Goal: Information Seeking & Learning: Learn about a topic

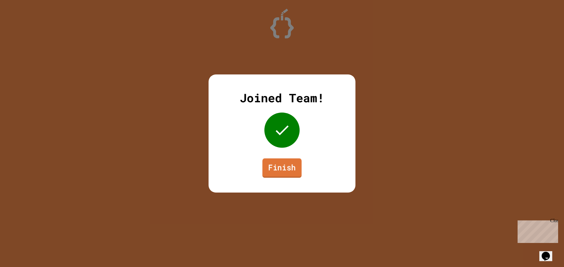
click at [268, 170] on link "Finish" at bounding box center [281, 168] width 39 height 19
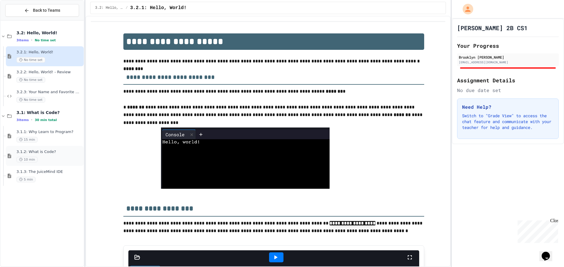
click at [44, 158] on div "10 min" at bounding box center [49, 160] width 66 height 6
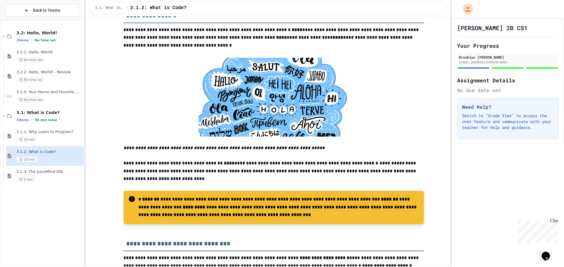
scroll to position [206, 0]
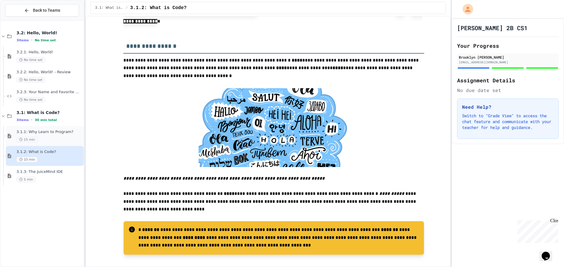
click at [51, 135] on div "3.1.1: Why Learn to Program? 15 min" at bounding box center [49, 136] width 66 height 13
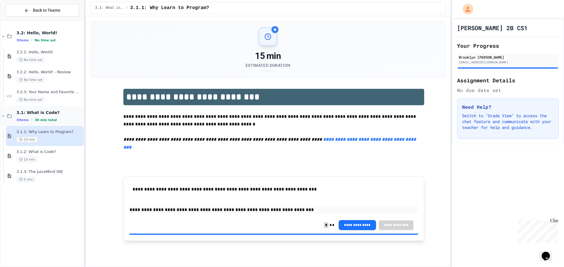
click at [47, 114] on span "3.1: What is Code?" at bounding box center [49, 112] width 66 height 5
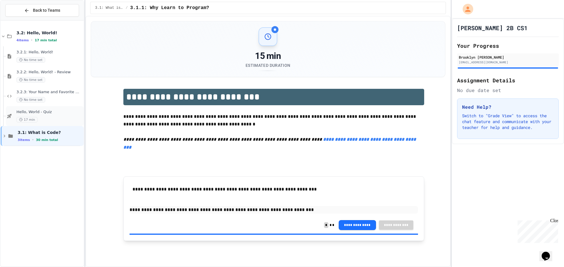
click at [63, 112] on span "Hello, World - Quiz" at bounding box center [49, 112] width 66 height 5
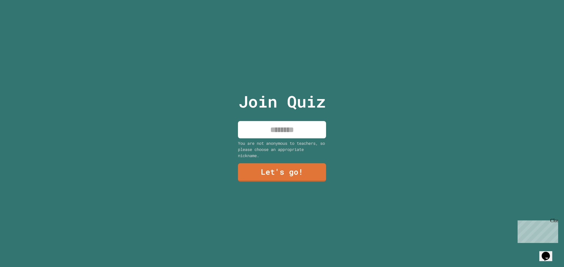
click at [284, 127] on input at bounding box center [282, 129] width 88 height 17
type input "********"
click at [311, 171] on link "Let's go!" at bounding box center [282, 172] width 90 height 19
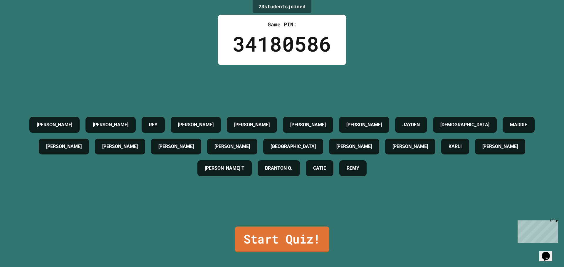
click at [279, 238] on link "Start Quiz!" at bounding box center [282, 240] width 94 height 26
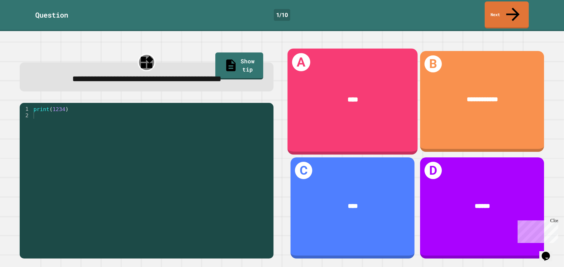
click at [358, 95] on div "****" at bounding box center [352, 100] width 102 height 11
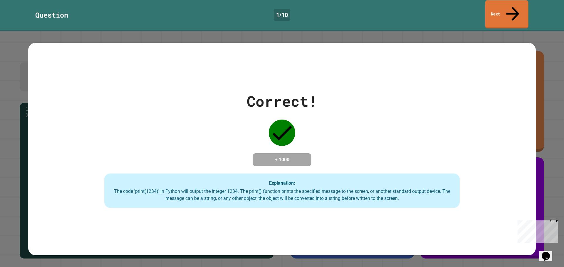
click at [505, 6] on link "Next" at bounding box center [506, 14] width 43 height 28
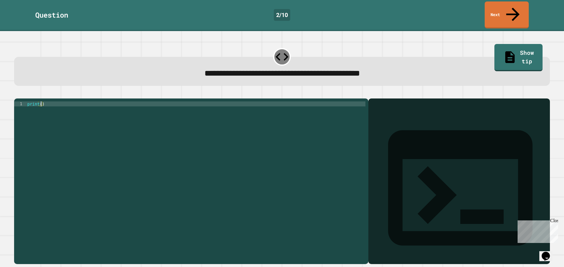
click at [40, 102] on div "print ( )" at bounding box center [195, 182] width 339 height 160
type textarea "**********"
click at [17, 94] on icon "button" at bounding box center [17, 94] width 0 height 0
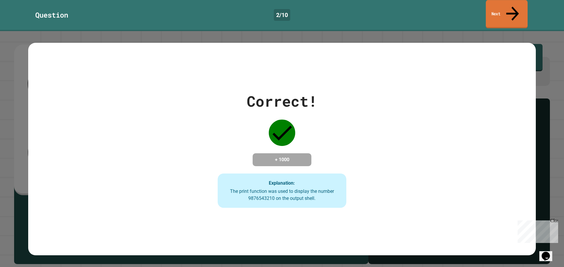
click at [501, 11] on link "Next" at bounding box center [507, 14] width 42 height 28
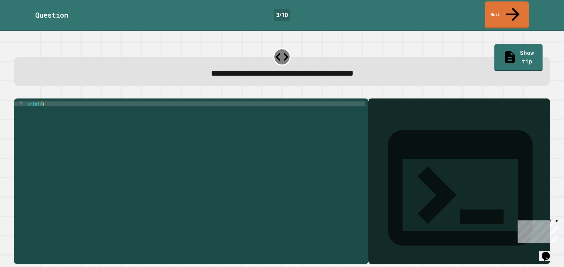
click at [41, 102] on div "print ( )" at bounding box center [195, 182] width 339 height 160
type textarea "**********"
click at [15, 92] on div at bounding box center [282, 95] width 536 height 7
click at [17, 94] on icon "button" at bounding box center [17, 94] width 0 height 0
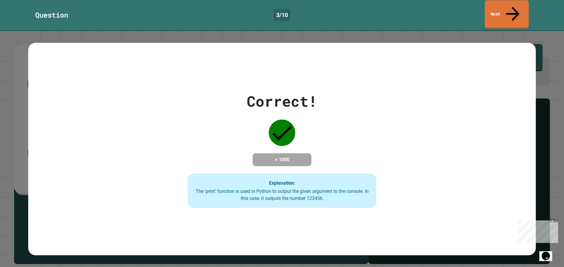
click at [513, 11] on link "Next" at bounding box center [506, 14] width 44 height 28
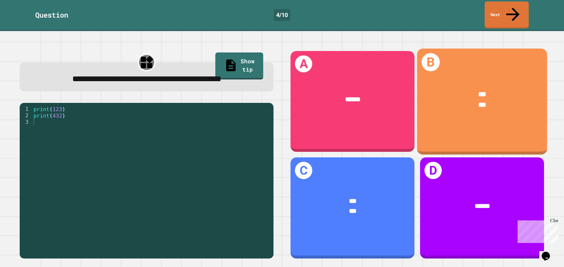
click at [461, 100] on div "*** ***" at bounding box center [482, 100] width 130 height 48
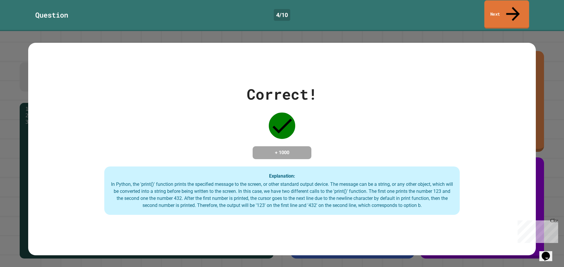
click at [515, 9] on icon at bounding box center [513, 14] width 20 height 21
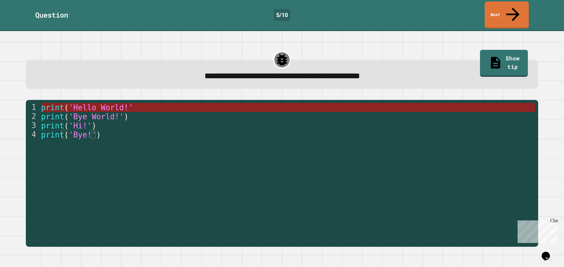
click at [97, 103] on span "'Hello World!'" at bounding box center [101, 107] width 64 height 9
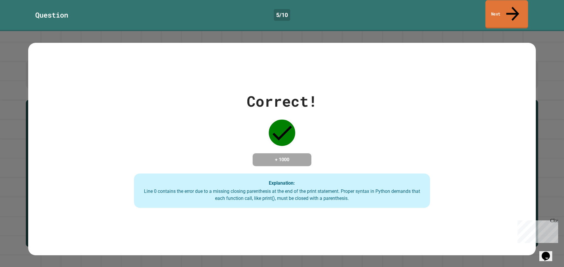
click at [501, 12] on link "Next" at bounding box center [506, 14] width 43 height 28
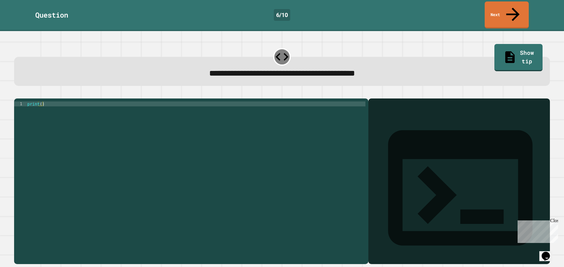
click at [39, 102] on div "print ( )" at bounding box center [195, 182] width 339 height 160
click at [40, 102] on div "print ( )" at bounding box center [195, 182] width 339 height 160
type textarea "**********"
click at [17, 94] on icon "button" at bounding box center [17, 94] width 0 height 0
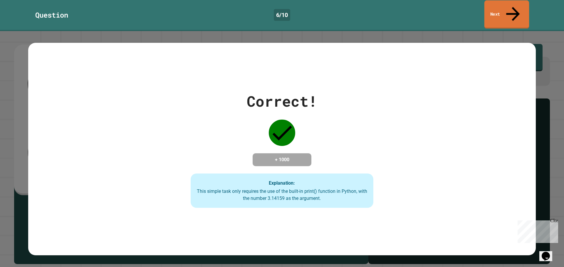
click at [504, 7] on link "Next" at bounding box center [506, 14] width 45 height 28
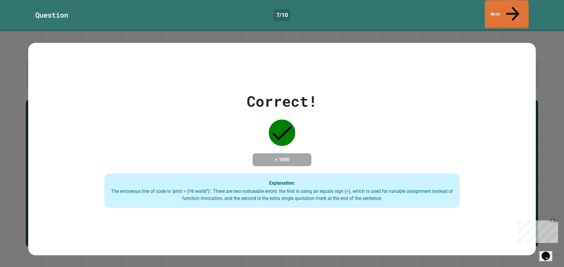
click at [508, 7] on link "Next" at bounding box center [507, 14] width 44 height 28
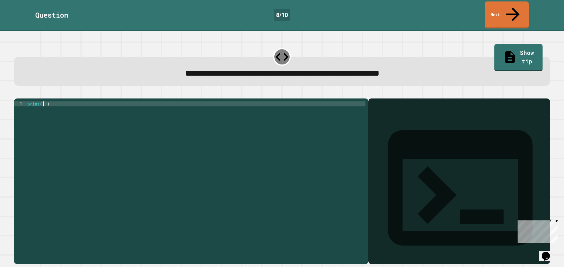
click at [43, 102] on div "print ( '' )" at bounding box center [195, 182] width 339 height 160
click at [46, 102] on div "print ( 'It' )" at bounding box center [195, 182] width 339 height 160
click at [47, 102] on div "print ( 'It' )" at bounding box center [195, 182] width 339 height 160
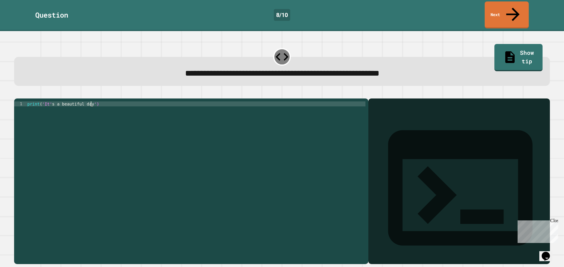
click at [17, 94] on button "button" at bounding box center [17, 94] width 0 height 0
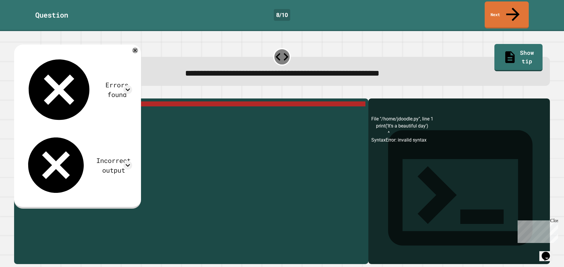
click at [49, 102] on div "print ( 'It' s a beautiful day ')" at bounding box center [195, 182] width 339 height 160
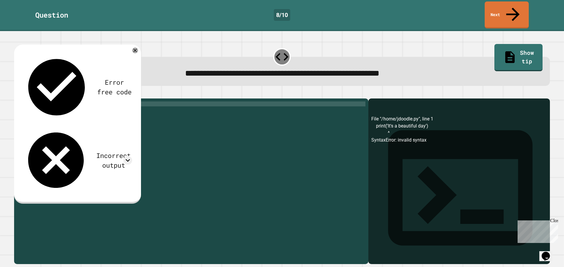
click at [17, 94] on icon "button" at bounding box center [17, 94] width 0 height 0
click at [21, 92] on div at bounding box center [282, 95] width 536 height 7
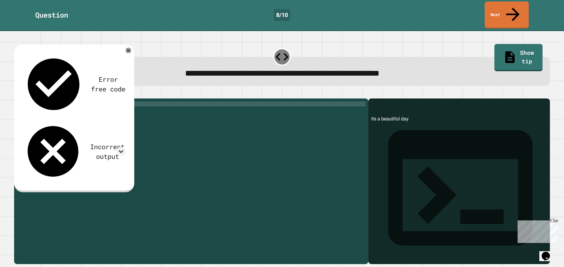
click at [46, 102] on div "print ( 'Its a beautiful day' )" at bounding box center [195, 182] width 339 height 160
click at [48, 102] on div "print ( 'Its a beautiful day' )" at bounding box center [195, 182] width 339 height 160
click at [87, 102] on div "print ( 'It' s a beautiful day ')" at bounding box center [195, 182] width 339 height 160
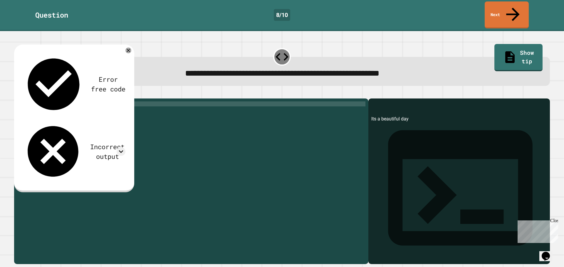
click at [47, 102] on div "print ( 'It' s a beautiful day ')" at bounding box center [195, 182] width 339 height 160
click at [51, 102] on div "print ( 'It ' s a beautiful day ')" at bounding box center [195, 182] width 339 height 160
click at [17, 94] on icon "button" at bounding box center [17, 94] width 0 height 0
click at [120, 147] on icon at bounding box center [121, 151] width 9 height 9
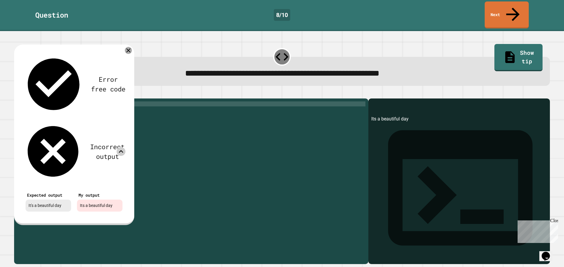
click at [129, 47] on icon at bounding box center [128, 50] width 7 height 7
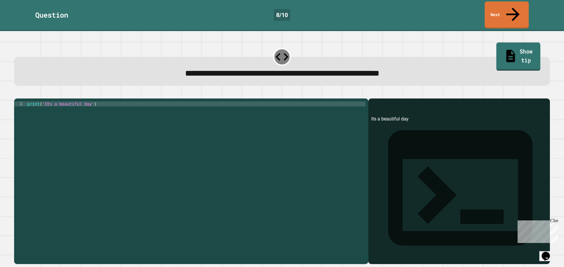
click at [513, 43] on link "Show tip" at bounding box center [518, 57] width 44 height 28
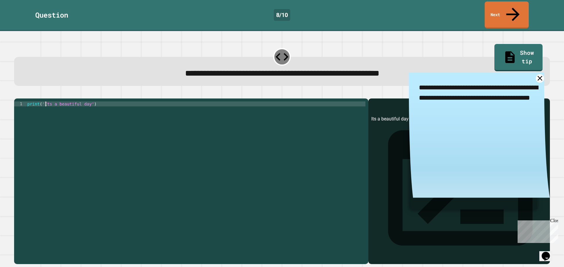
click at [46, 102] on div "print ( 'Its a beautiful day' )" at bounding box center [195, 182] width 339 height 160
click at [47, 102] on div "print ( 'Its a beautiful day' )" at bounding box center [195, 182] width 339 height 160
click at [128, 92] on div at bounding box center [282, 95] width 536 height 7
click at [43, 102] on div "print ( 'It' s a beautiful day ')" at bounding box center [195, 182] width 339 height 160
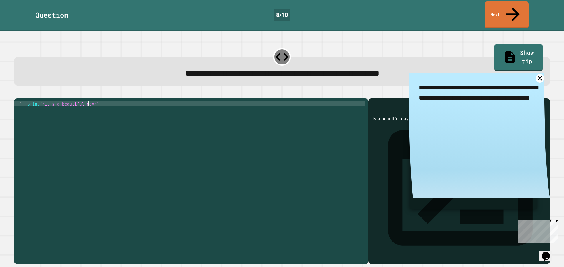
click at [89, 102] on div "print ( "It's a beautiful day')" at bounding box center [195, 182] width 339 height 160
click at [90, 102] on div "print ( "It's a beautiful day')" at bounding box center [195, 182] width 339 height 160
type textarea "**********"
click at [17, 94] on button "button" at bounding box center [17, 94] width 0 height 0
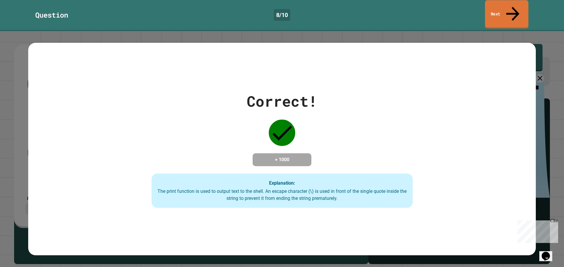
click at [499, 8] on link "Next" at bounding box center [506, 14] width 43 height 28
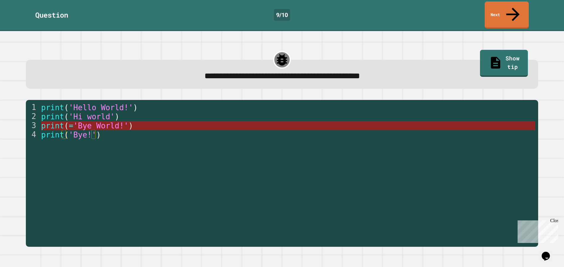
click at [120, 122] on span "'Bye World!'" at bounding box center [100, 126] width 55 height 9
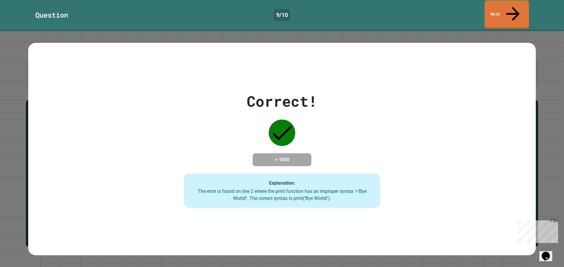
click at [504, 9] on link "Next" at bounding box center [506, 14] width 44 height 28
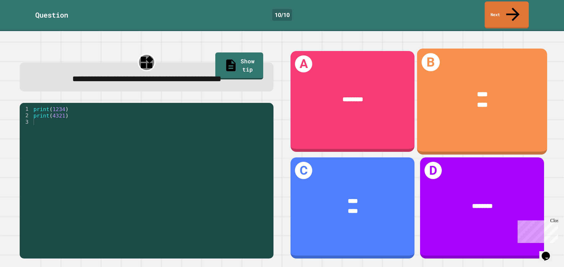
click at [449, 100] on div "****" at bounding box center [482, 105] width 102 height 11
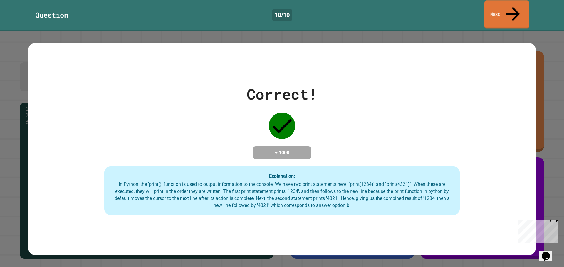
click at [497, 5] on link "Next" at bounding box center [506, 14] width 45 height 28
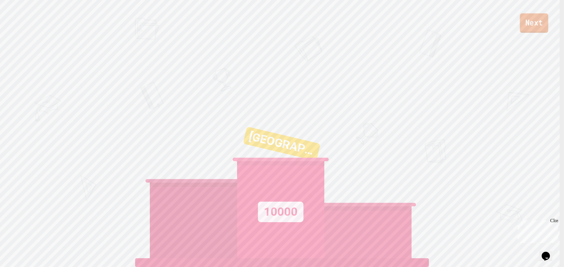
click at [544, 25] on link "Next" at bounding box center [534, 23] width 28 height 19
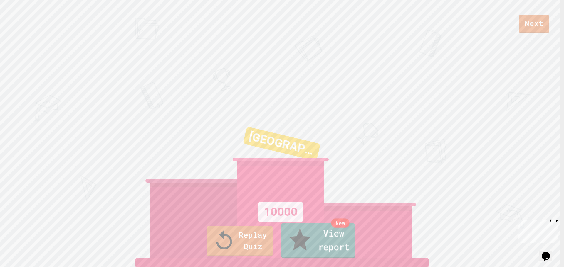
click at [290, 251] on icon at bounding box center [300, 241] width 26 height 28
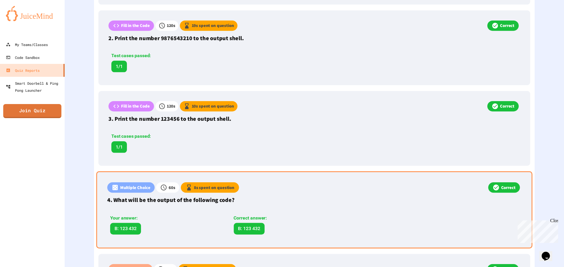
scroll to position [235, 0]
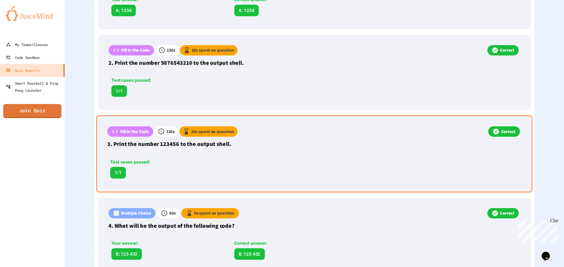
click at [320, 173] on div "Test cases passed: 1/1" at bounding box center [228, 169] width 243 height 20
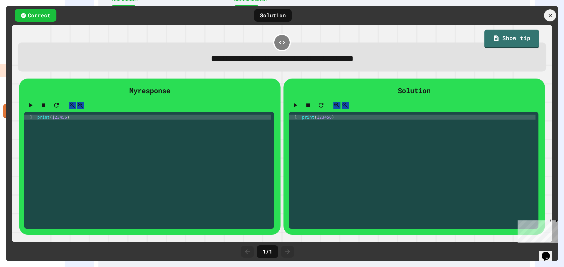
click at [550, 16] on icon at bounding box center [550, 15] width 6 height 6
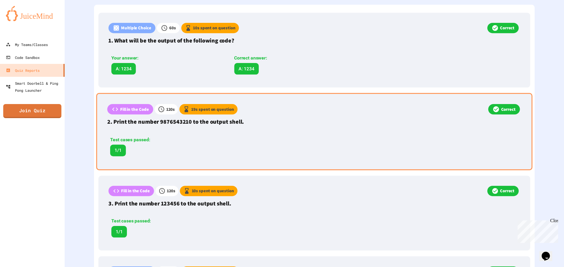
scroll to position [176, 0]
click at [257, 118] on p "2. Print the number 9876543210 to the output shell." at bounding box center [314, 122] width 414 height 9
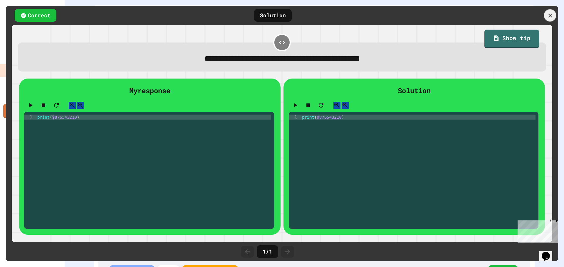
click at [550, 15] on icon at bounding box center [550, 16] width 4 height 4
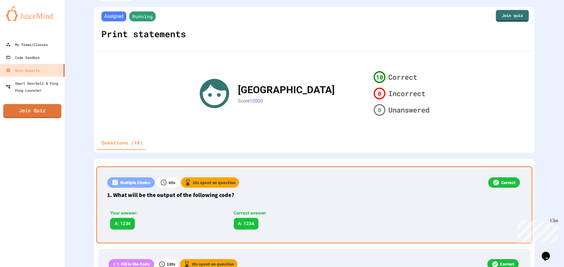
scroll to position [0, 0]
